Goal: Task Accomplishment & Management: Manage account settings

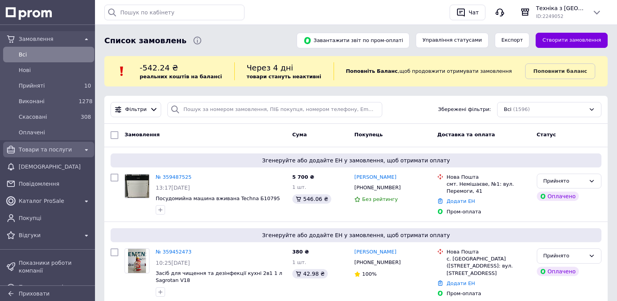
click at [49, 152] on span "Товари та послуги" at bounding box center [49, 150] width 60 height 8
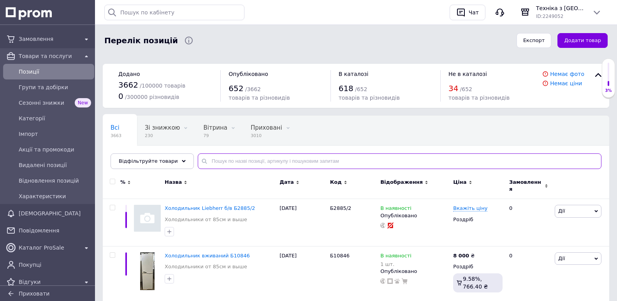
click at [266, 161] on input "text" at bounding box center [400, 161] width 404 height 16
paste input "Б785/1"
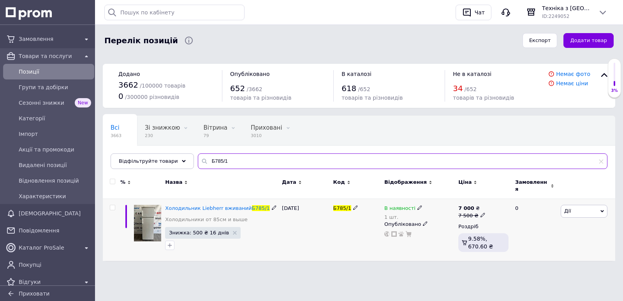
type input "Б785/1"
click at [418, 205] on icon at bounding box center [420, 207] width 5 height 5
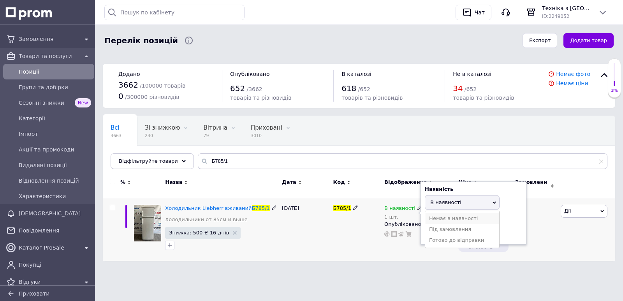
click at [452, 213] on li "Немає в наявності" at bounding box center [462, 218] width 74 height 11
drag, startPoint x: 415, startPoint y: 236, endPoint x: 430, endPoint y: 234, distance: 14.5
click at [415, 236] on div "В наявності 1 шт. Наявність Немає в наявності В наявності Під замовлення Готово…" at bounding box center [420, 230] width 74 height 62
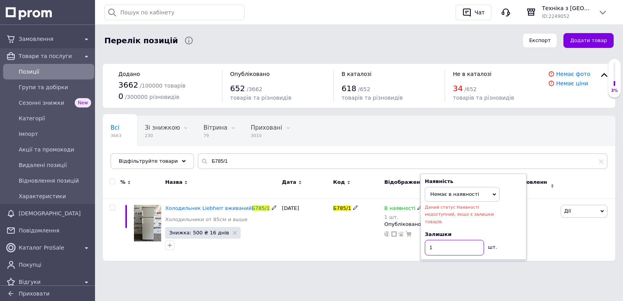
drag, startPoint x: 427, startPoint y: 231, endPoint x: 410, endPoint y: 232, distance: 17.2
click at [411, 232] on div "В наявності 1 шт. Наявність Немає в наявності В наявності Під замовлення Готово…" at bounding box center [420, 221] width 70 height 32
type input "0"
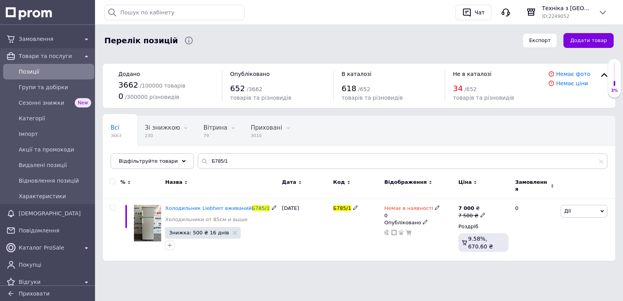
click at [423, 220] on icon at bounding box center [425, 222] width 5 height 5
click at [410, 232] on li "Прихований" at bounding box center [417, 237] width 73 height 11
